Goal: Transaction & Acquisition: Download file/media

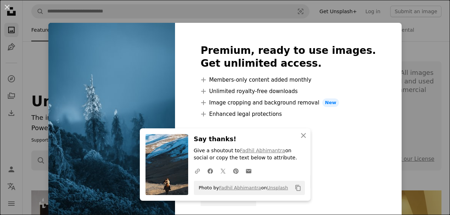
scroll to position [2099, 0]
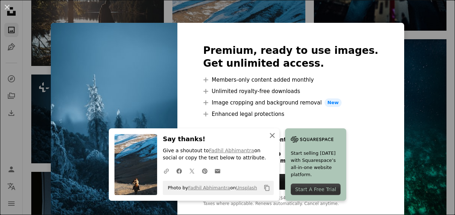
drag, startPoint x: 275, startPoint y: 130, endPoint x: 272, endPoint y: 135, distance: 6.1
click at [274, 134] on button "An X shape Close" at bounding box center [272, 135] width 14 height 14
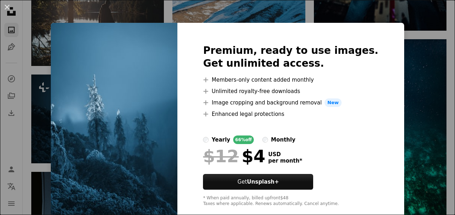
click at [401, 62] on div "An X shape Premium, ready to use images. Get unlimited access. A plus sign Memb…" at bounding box center [227, 107] width 455 height 215
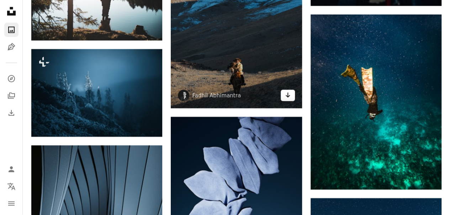
click at [292, 94] on link "Arrow pointing down" at bounding box center [288, 95] width 14 height 11
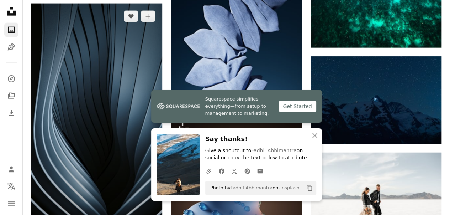
scroll to position [2241, 0]
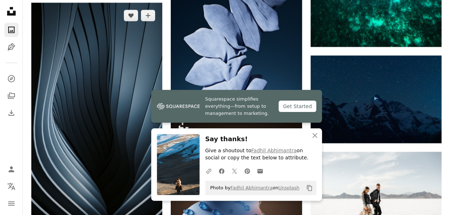
click at [93, 149] on img at bounding box center [96, 119] width 131 height 233
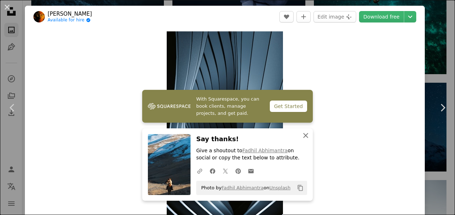
click at [305, 140] on button "An X shape Close" at bounding box center [306, 135] width 14 height 14
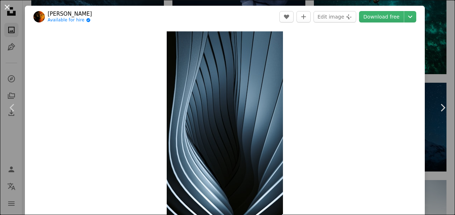
click at [5, 5] on button "An X shape" at bounding box center [7, 7] width 9 height 9
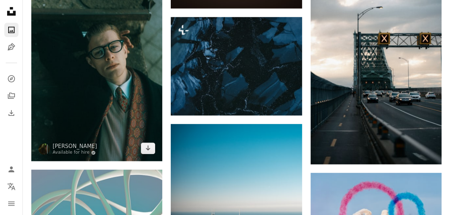
scroll to position [2562, 0]
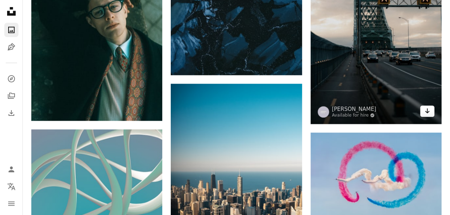
click at [428, 112] on icon "Arrow pointing down" at bounding box center [427, 110] width 6 height 9
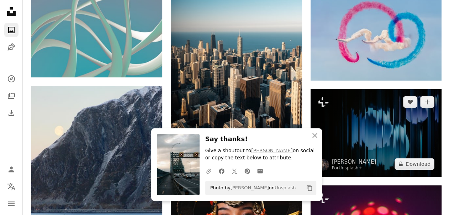
scroll to position [2704, 0]
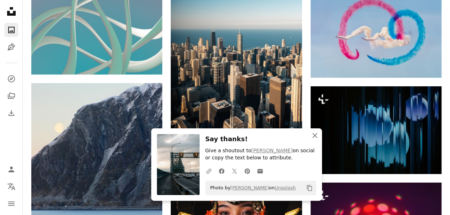
click at [318, 136] on icon "An X shape" at bounding box center [315, 135] width 9 height 9
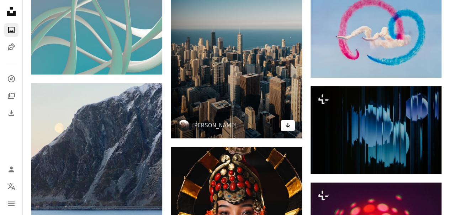
click at [292, 123] on link "Arrow pointing down" at bounding box center [288, 125] width 14 height 11
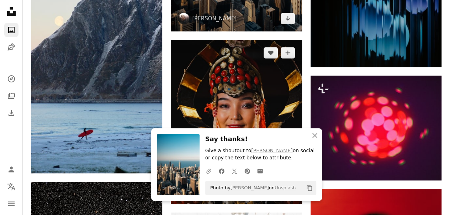
scroll to position [2846, 0]
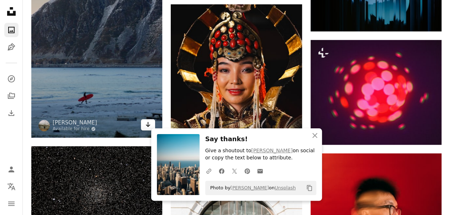
click at [149, 120] on icon "Arrow pointing down" at bounding box center [148, 124] width 6 height 9
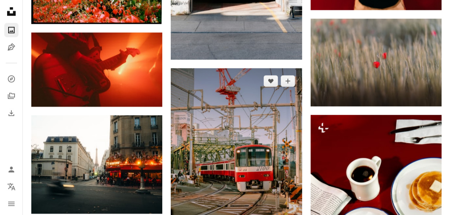
scroll to position [3166, 0]
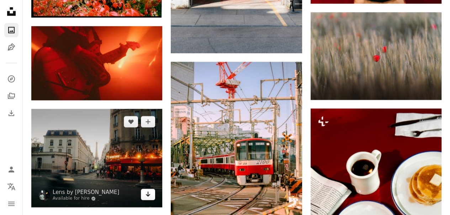
click at [146, 194] on icon "Arrow pointing down" at bounding box center [148, 193] width 6 height 9
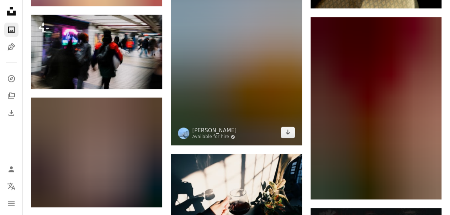
scroll to position [3451, 0]
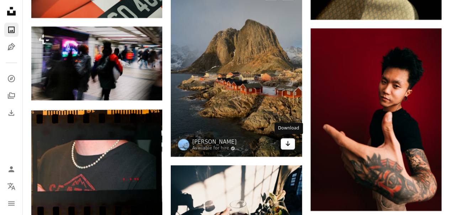
click at [290, 144] on link "Arrow pointing down" at bounding box center [288, 143] width 14 height 11
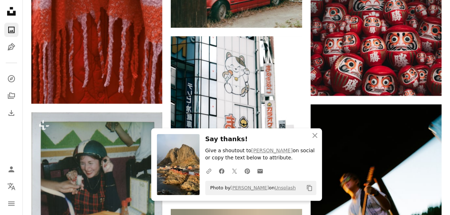
scroll to position [3736, 0]
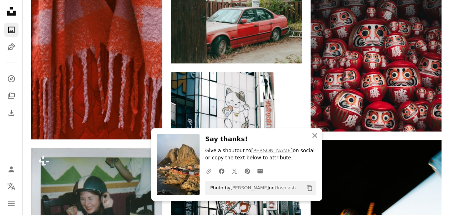
click at [316, 137] on icon "button" at bounding box center [314, 135] width 5 height 5
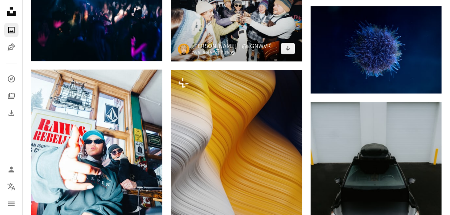
scroll to position [4340, 0]
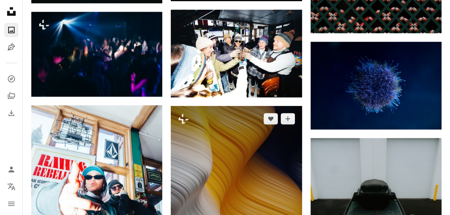
click at [212, 131] on img at bounding box center [236, 196] width 131 height 180
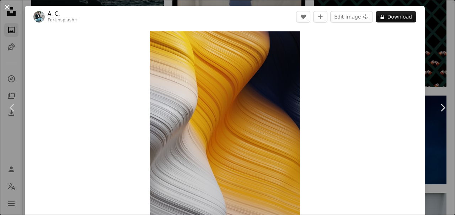
click at [6, 5] on button "An X shape" at bounding box center [7, 7] width 9 height 9
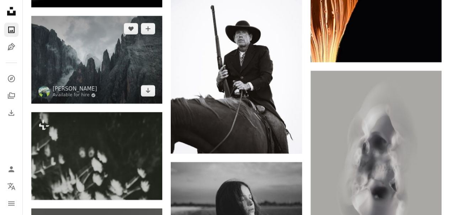
scroll to position [4838, 0]
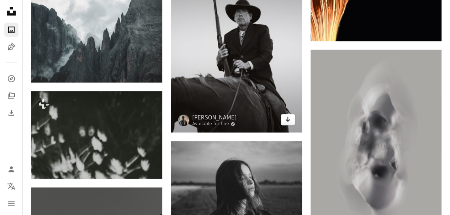
click at [291, 120] on link "Arrow pointing down" at bounding box center [288, 119] width 14 height 11
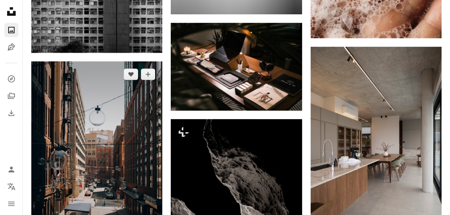
scroll to position [5763, 0]
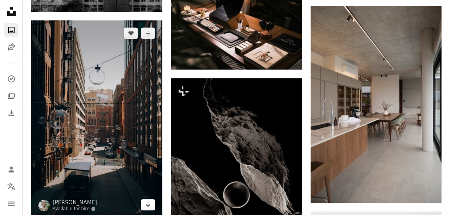
click at [147, 202] on icon "Arrow pointing down" at bounding box center [148, 204] width 6 height 9
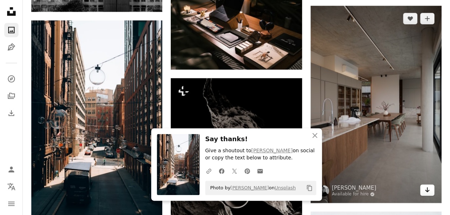
click at [430, 188] on link "Arrow pointing down" at bounding box center [427, 189] width 14 height 11
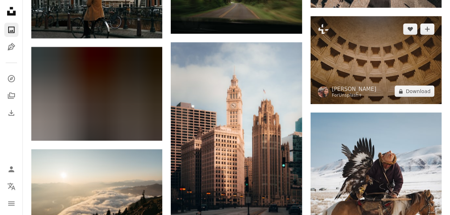
scroll to position [6261, 0]
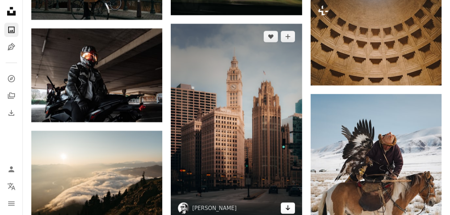
click at [291, 204] on link "Arrow pointing down" at bounding box center [288, 207] width 14 height 11
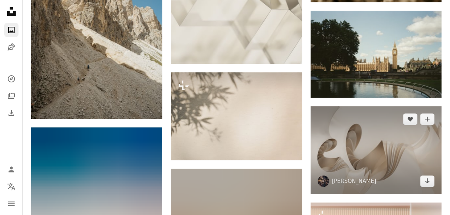
scroll to position [6830, 0]
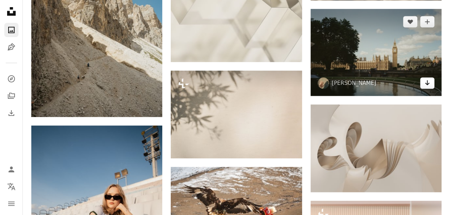
click at [431, 83] on link "Arrow pointing down" at bounding box center [427, 82] width 14 height 11
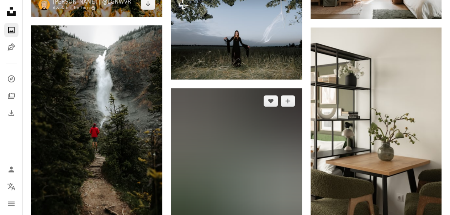
scroll to position [11076, 0]
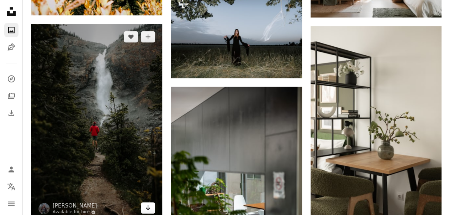
click at [151, 206] on link "Arrow pointing down" at bounding box center [148, 207] width 14 height 11
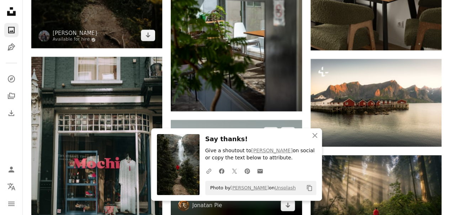
scroll to position [11289, 0]
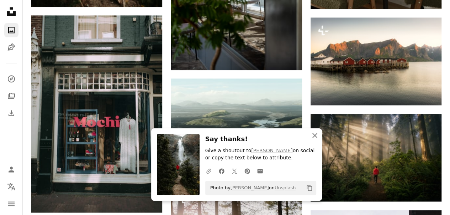
click at [317, 137] on icon "An X shape" at bounding box center [315, 135] width 9 height 9
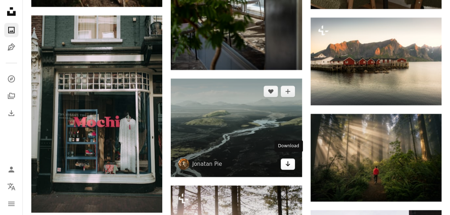
click at [284, 163] on link "Arrow pointing down" at bounding box center [288, 163] width 14 height 11
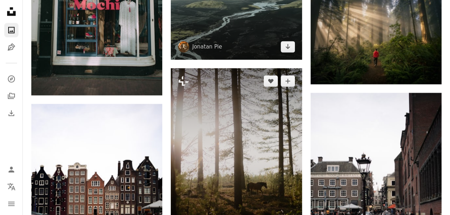
scroll to position [11326, 0]
